Goal: Find specific page/section: Find specific page/section

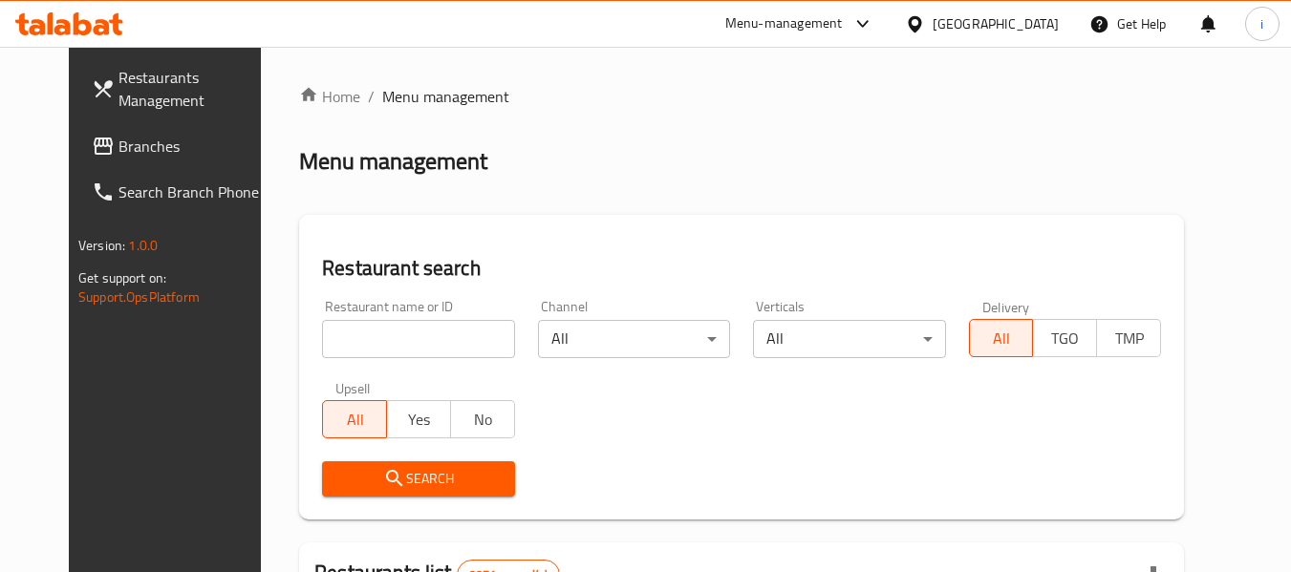
click at [119, 143] on span "Branches" at bounding box center [194, 146] width 151 height 23
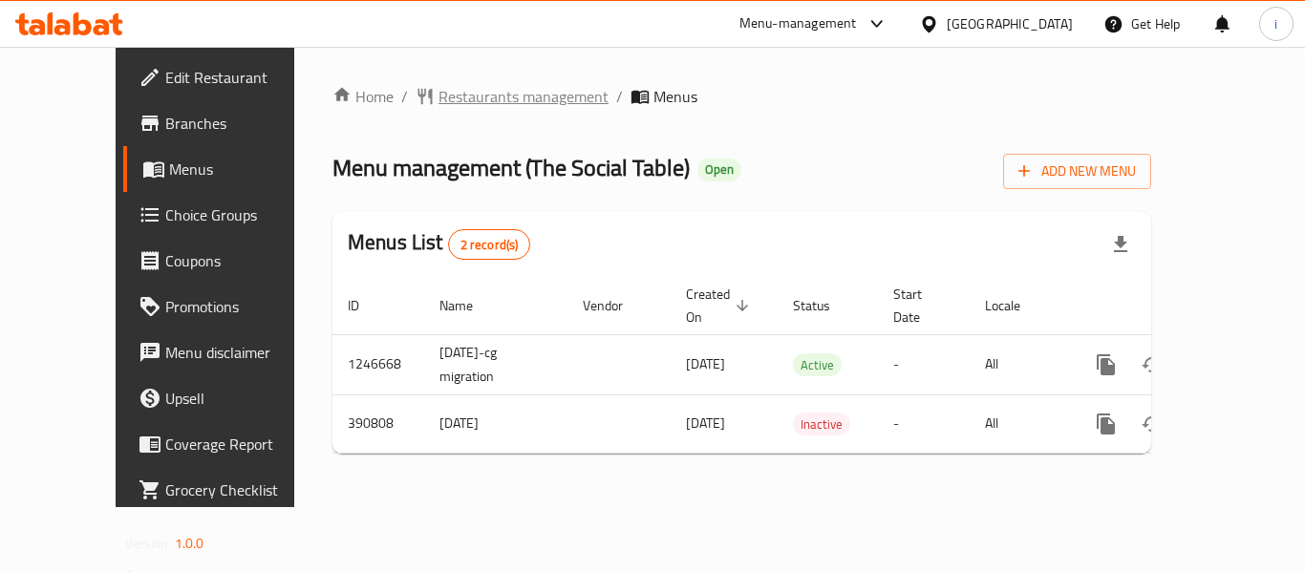
click at [465, 103] on span "Restaurants management" at bounding box center [524, 96] width 170 height 23
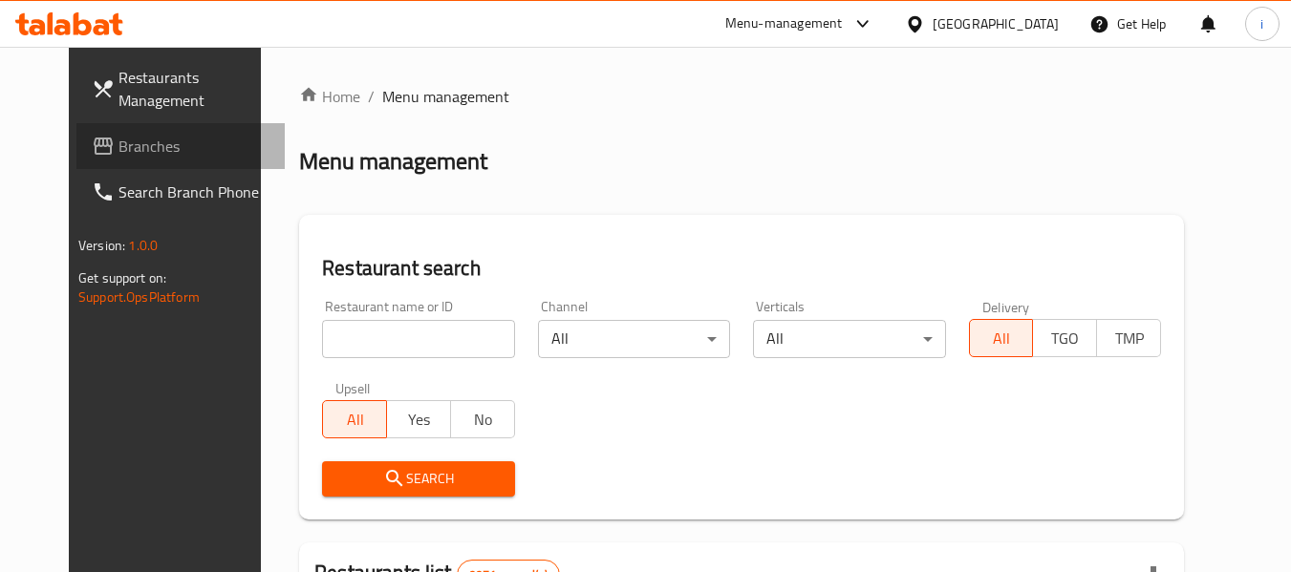
click at [119, 156] on span "Branches" at bounding box center [194, 146] width 151 height 23
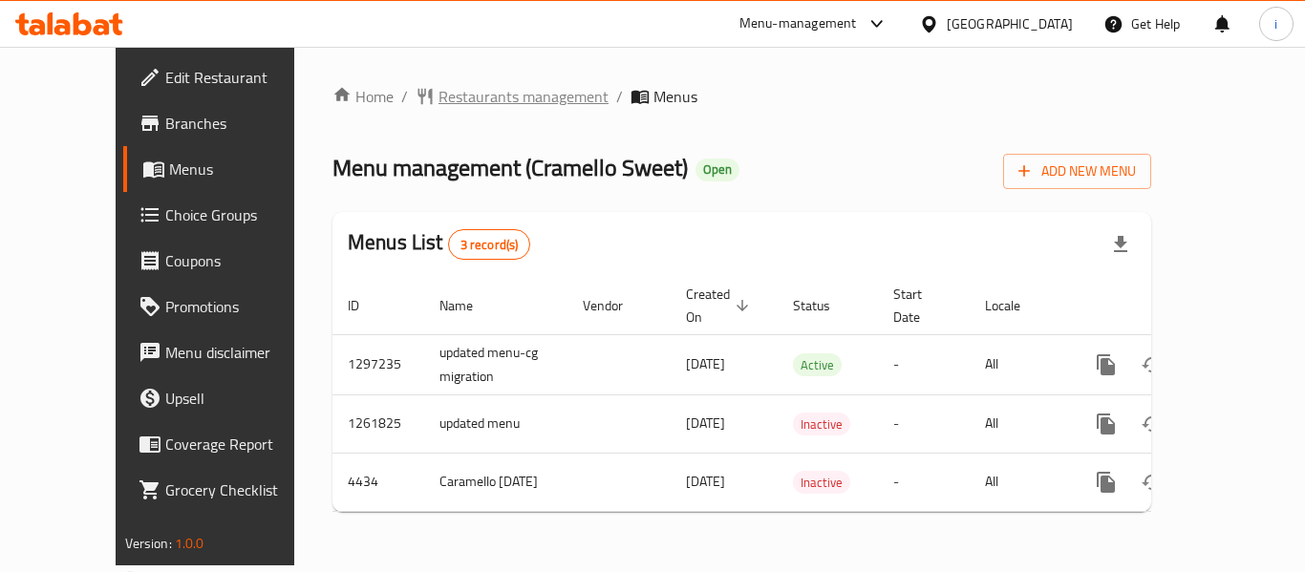
click at [439, 85] on span "Restaurants management" at bounding box center [524, 96] width 170 height 23
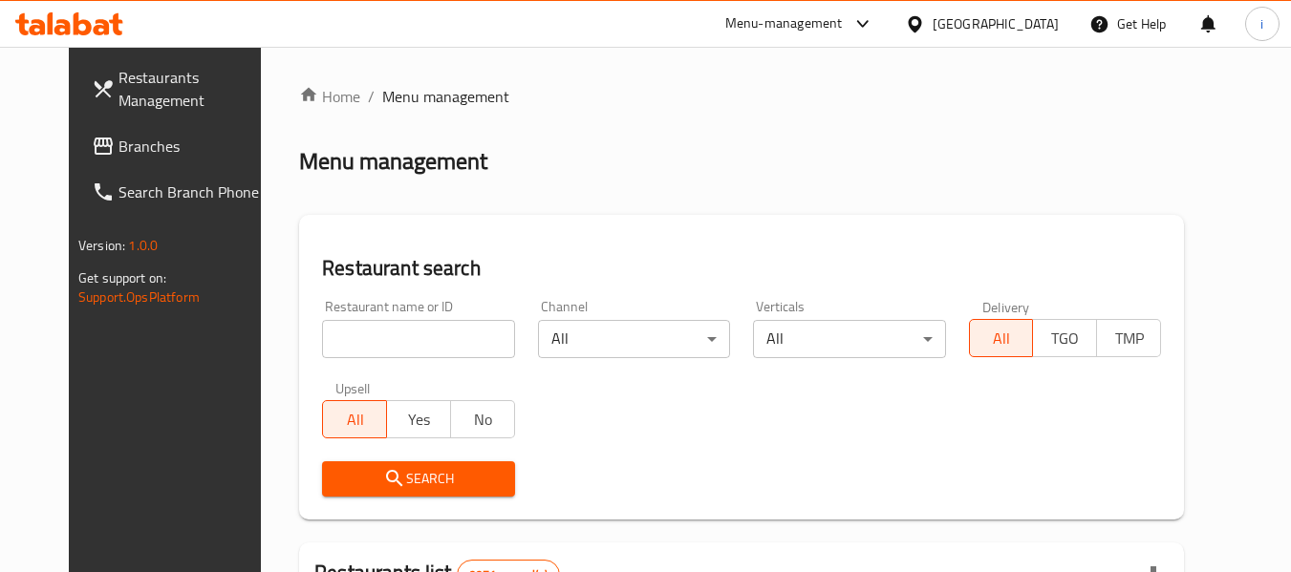
click at [119, 154] on span "Branches" at bounding box center [194, 146] width 151 height 23
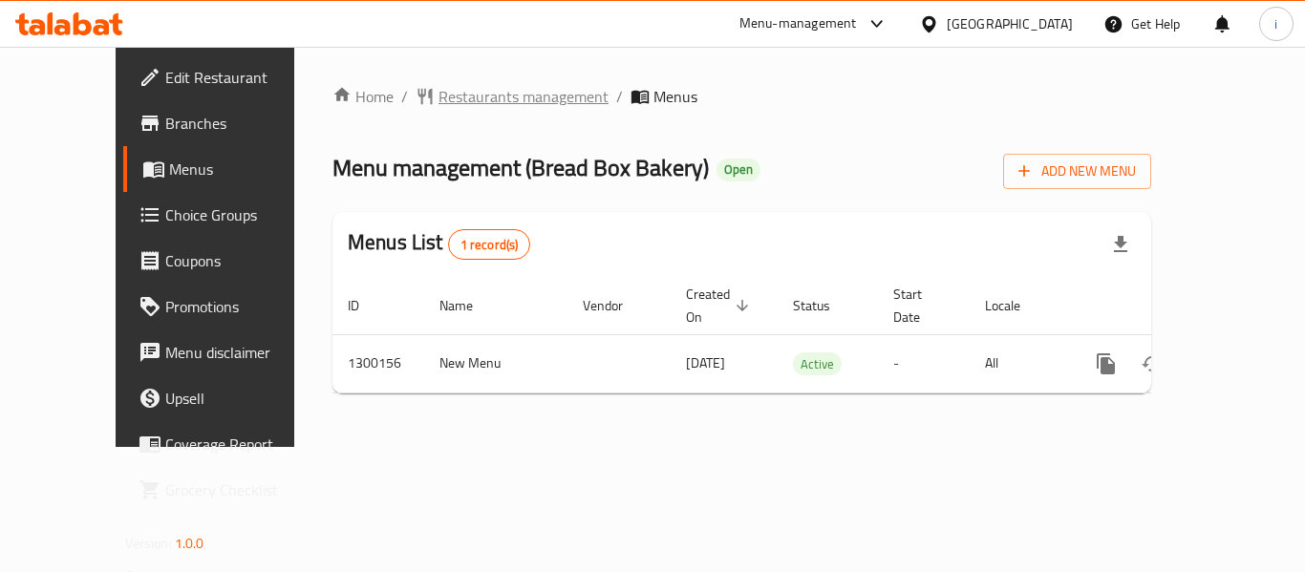
click at [450, 92] on span "Restaurants management" at bounding box center [524, 96] width 170 height 23
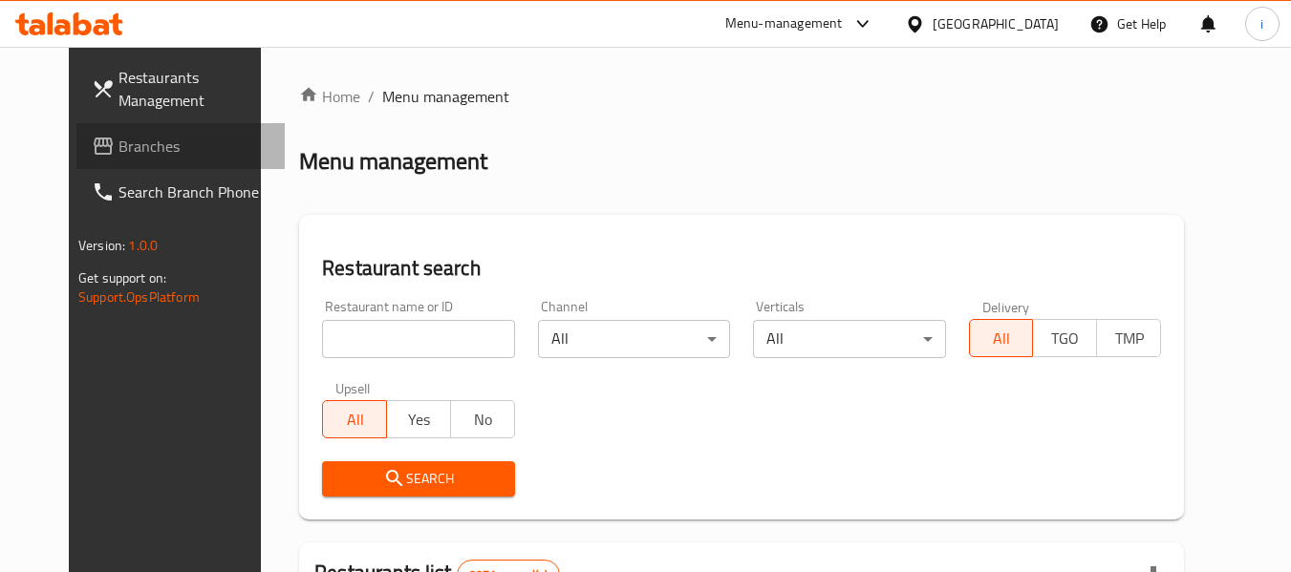
click at [119, 155] on span "Branches" at bounding box center [194, 146] width 151 height 23
